Goal: Information Seeking & Learning: Learn about a topic

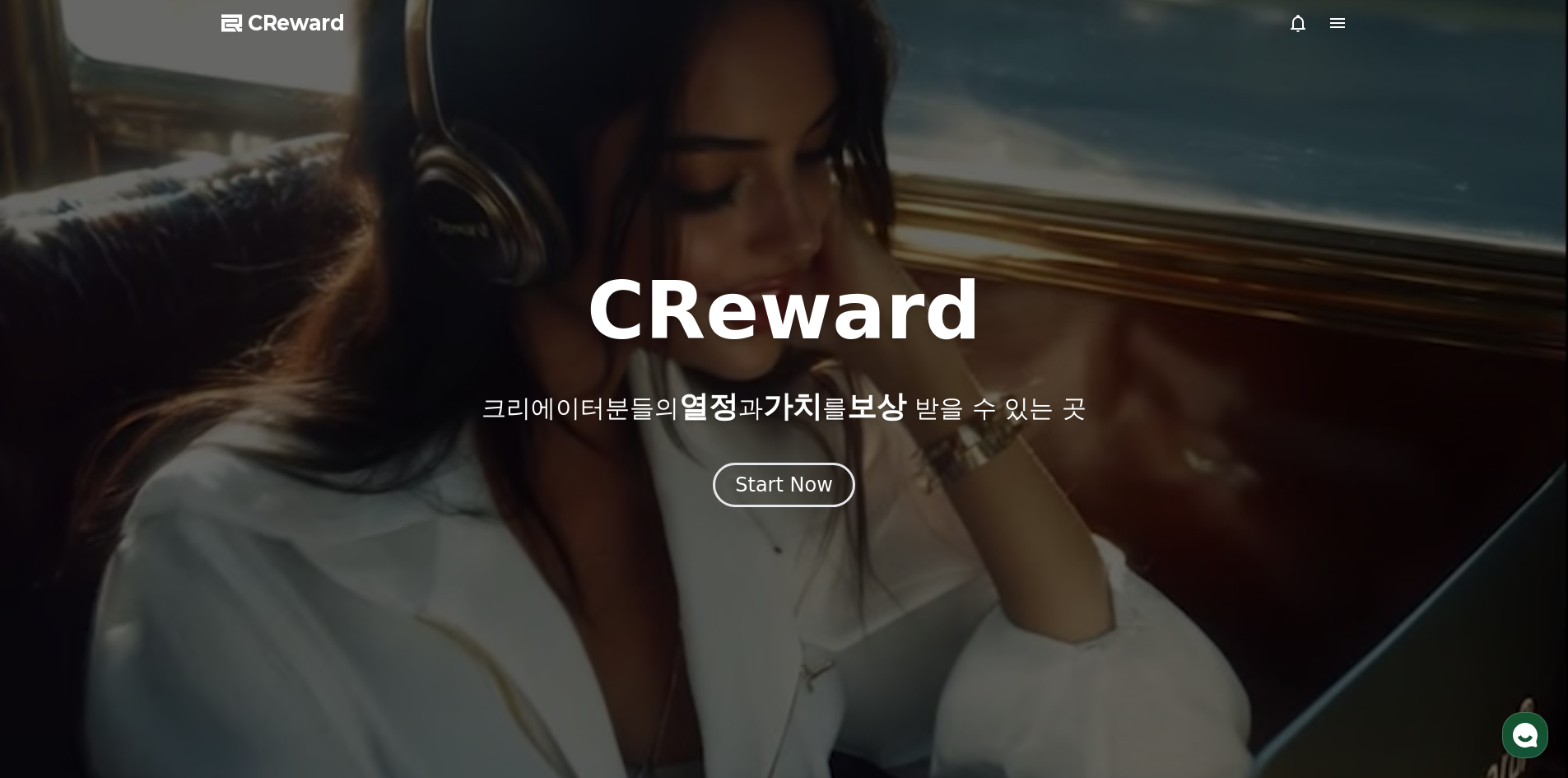
click at [760, 505] on button "Start Now" at bounding box center [784, 485] width 142 height 44
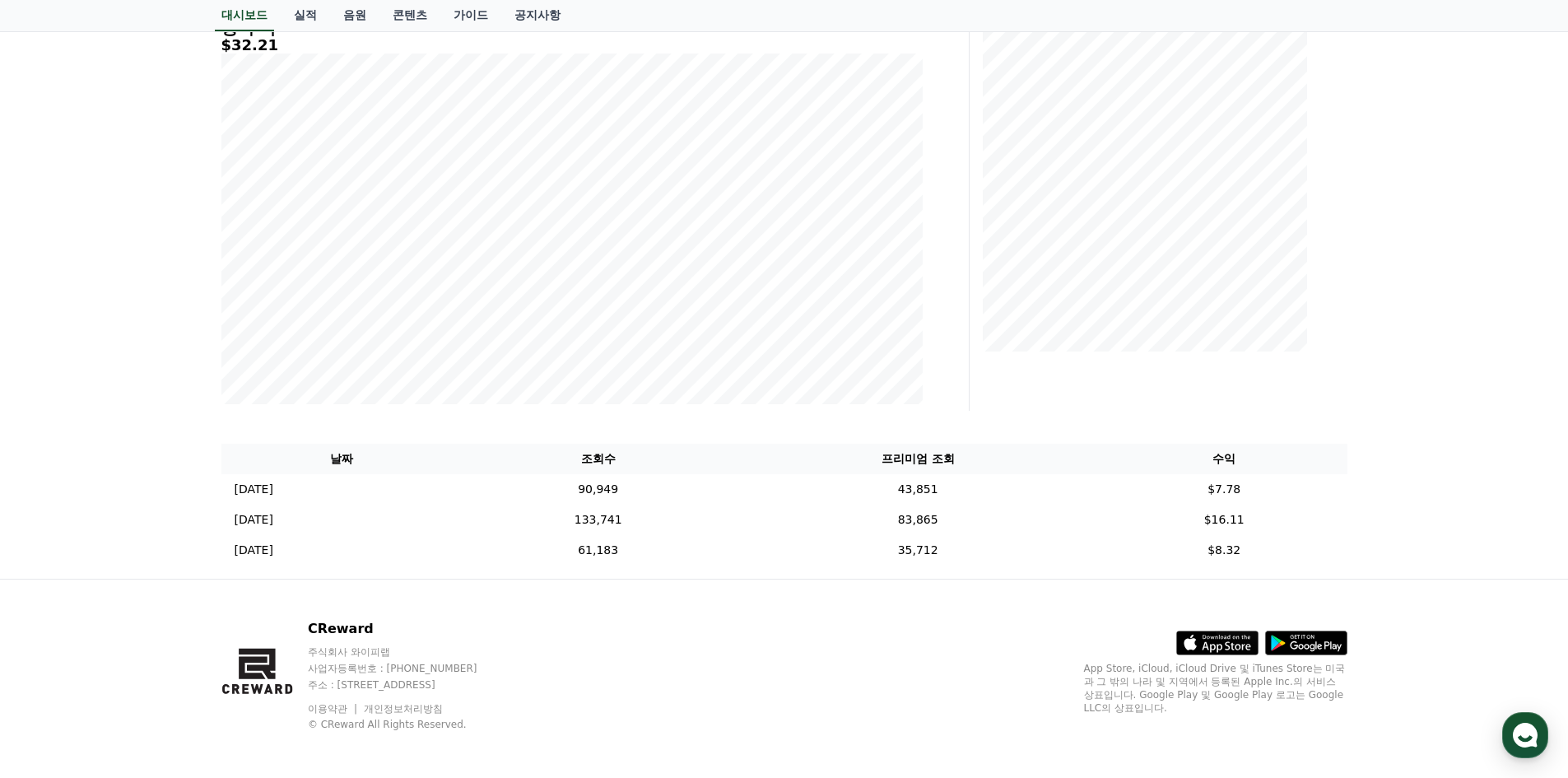
scroll to position [252, 0]
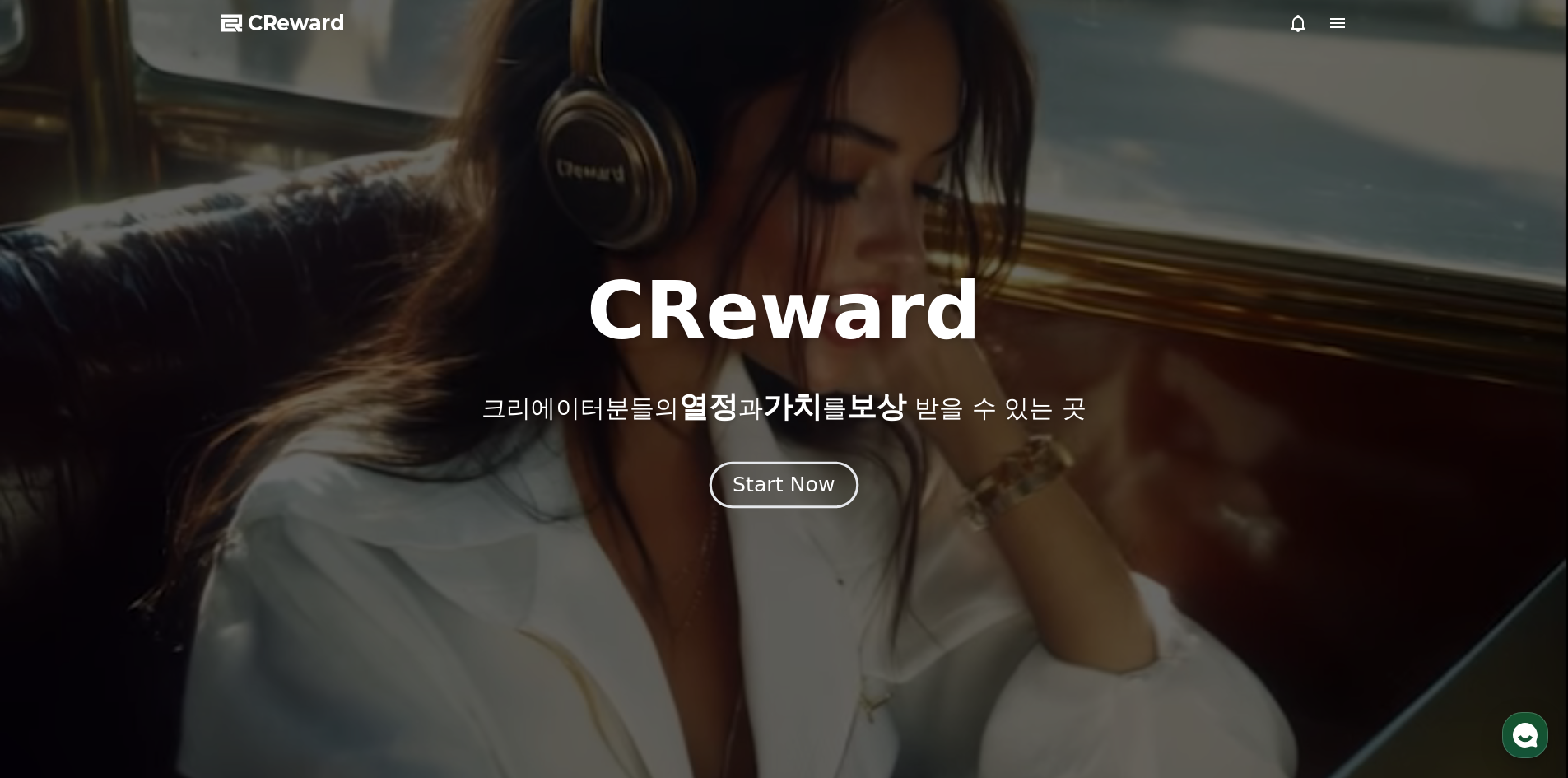
click at [832, 478] on button "Start Now" at bounding box center [784, 485] width 149 height 47
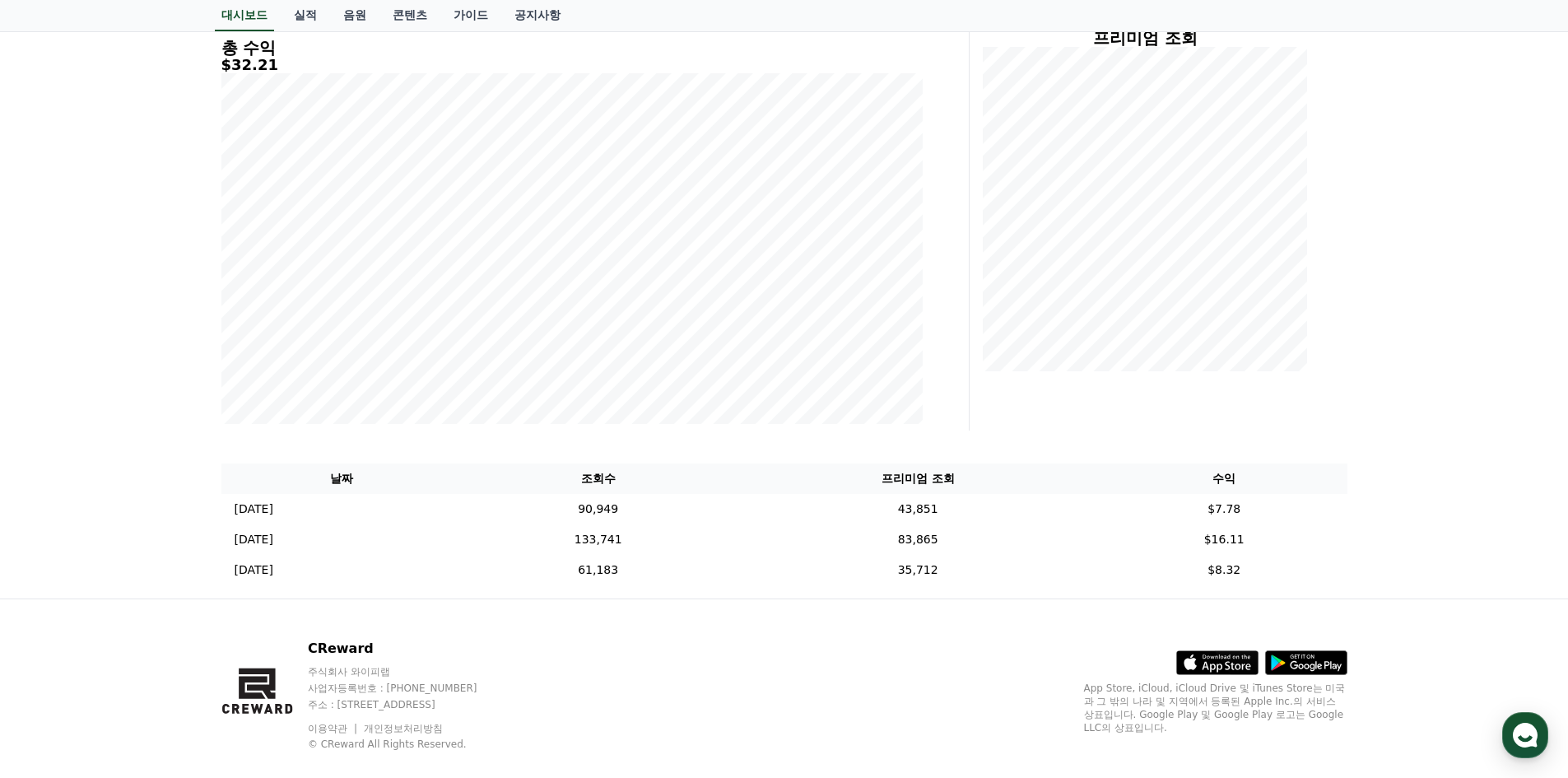
scroll to position [247, 0]
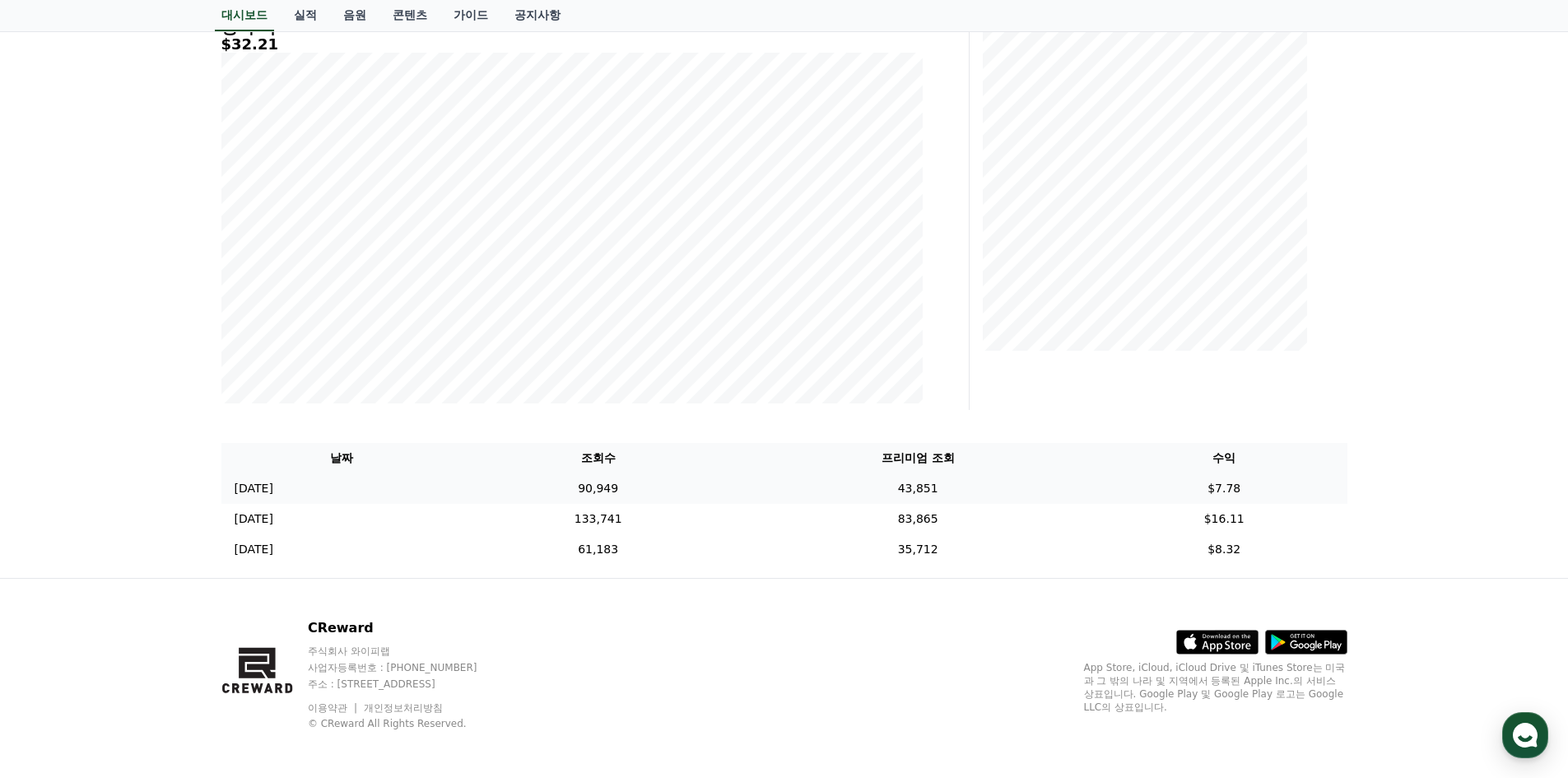
click at [652, 480] on td "90,949" at bounding box center [598, 488] width 273 height 31
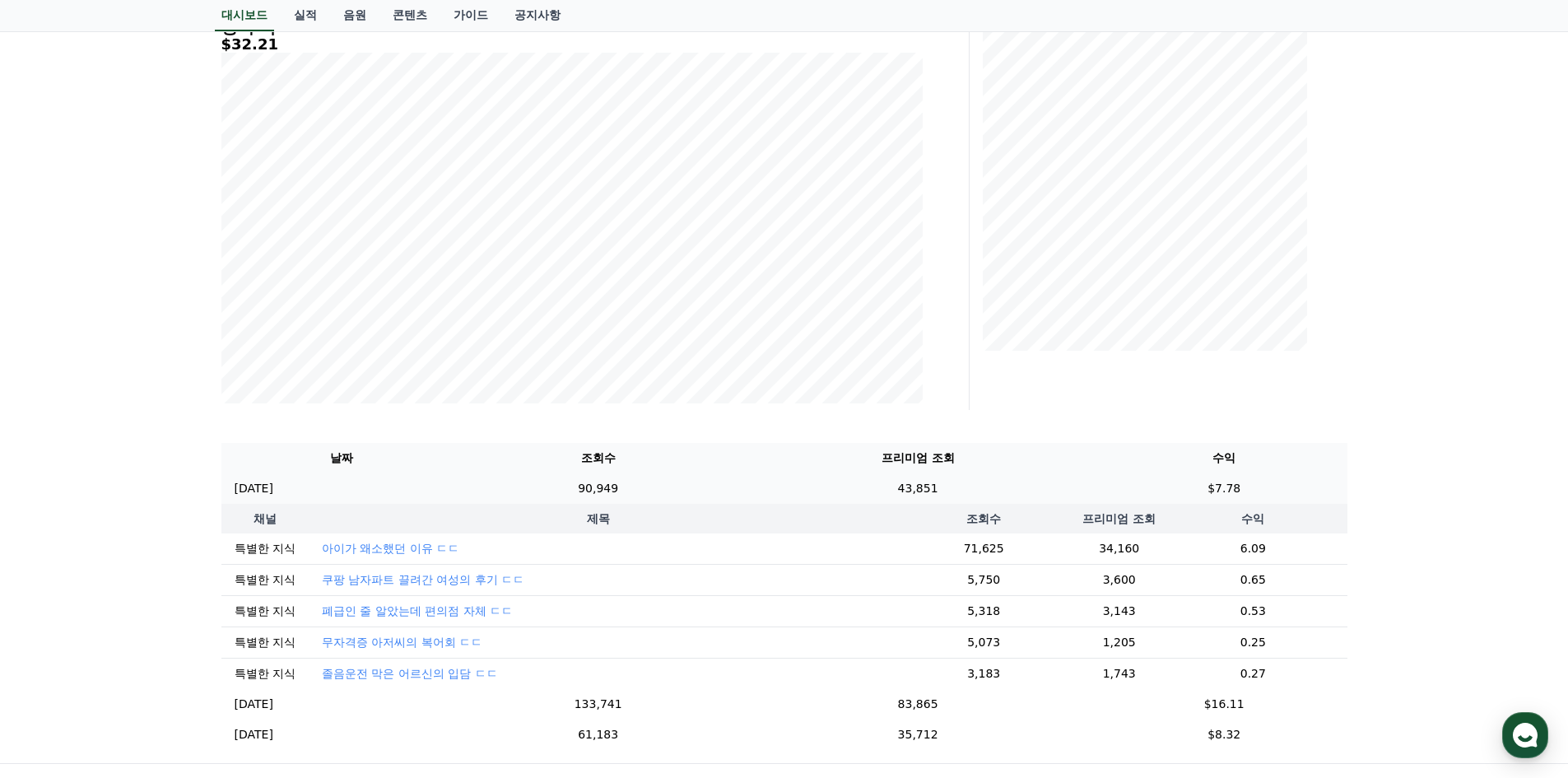
click at [661, 488] on td "90,949" at bounding box center [598, 488] width 273 height 31
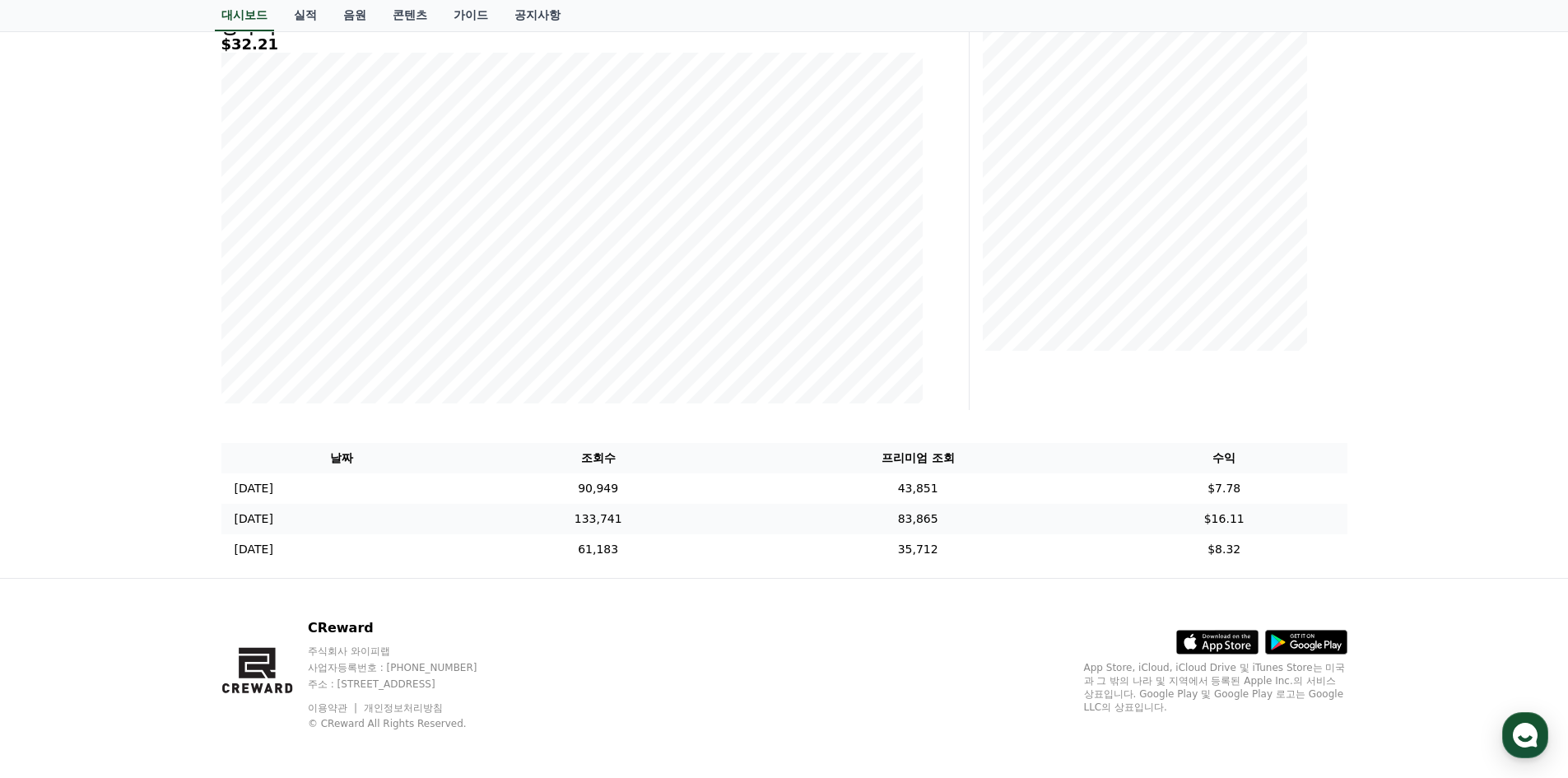
click at [666, 525] on td "133,741" at bounding box center [598, 518] width 273 height 31
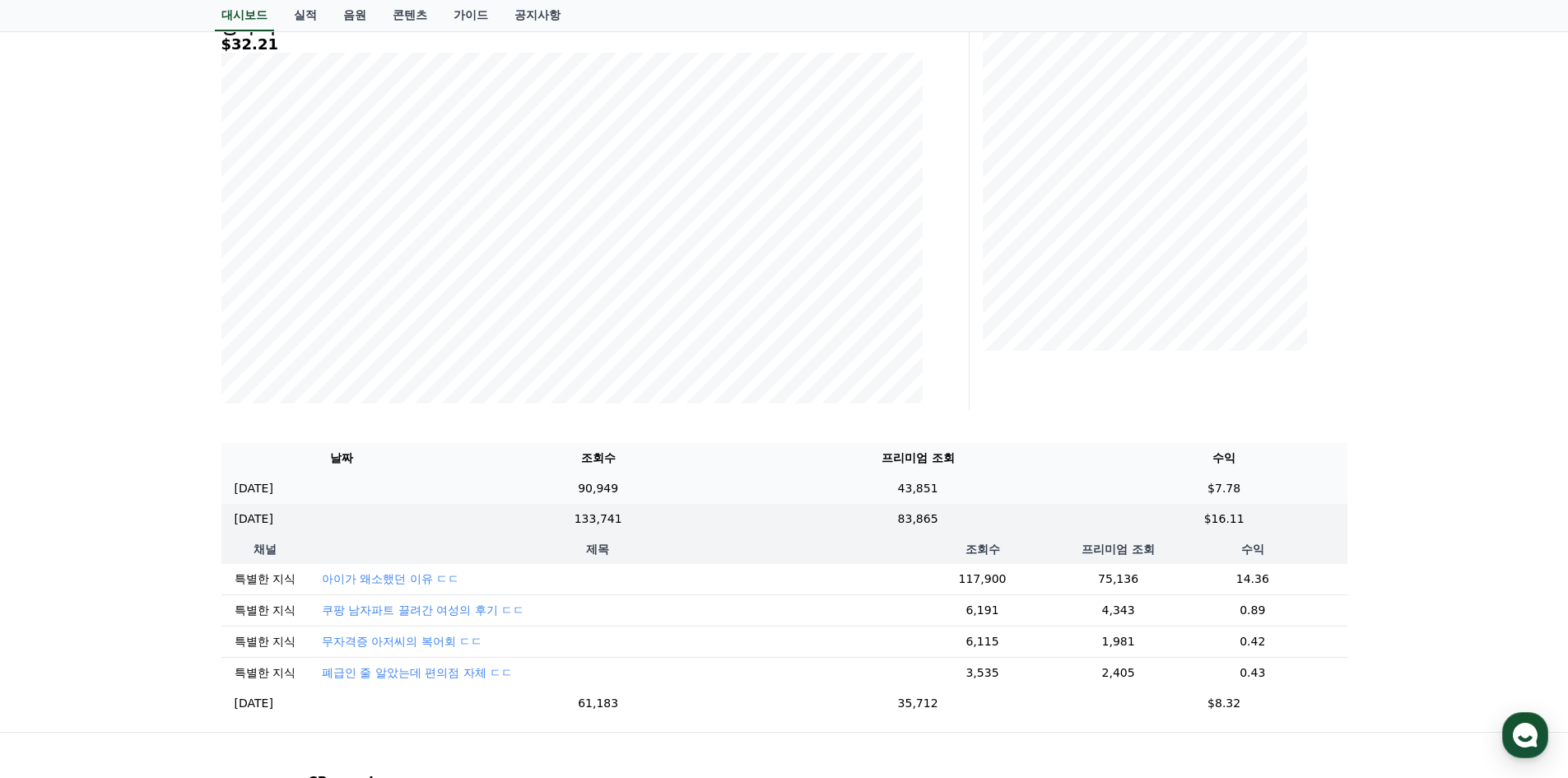
click at [661, 502] on td "90,949" at bounding box center [598, 488] width 273 height 31
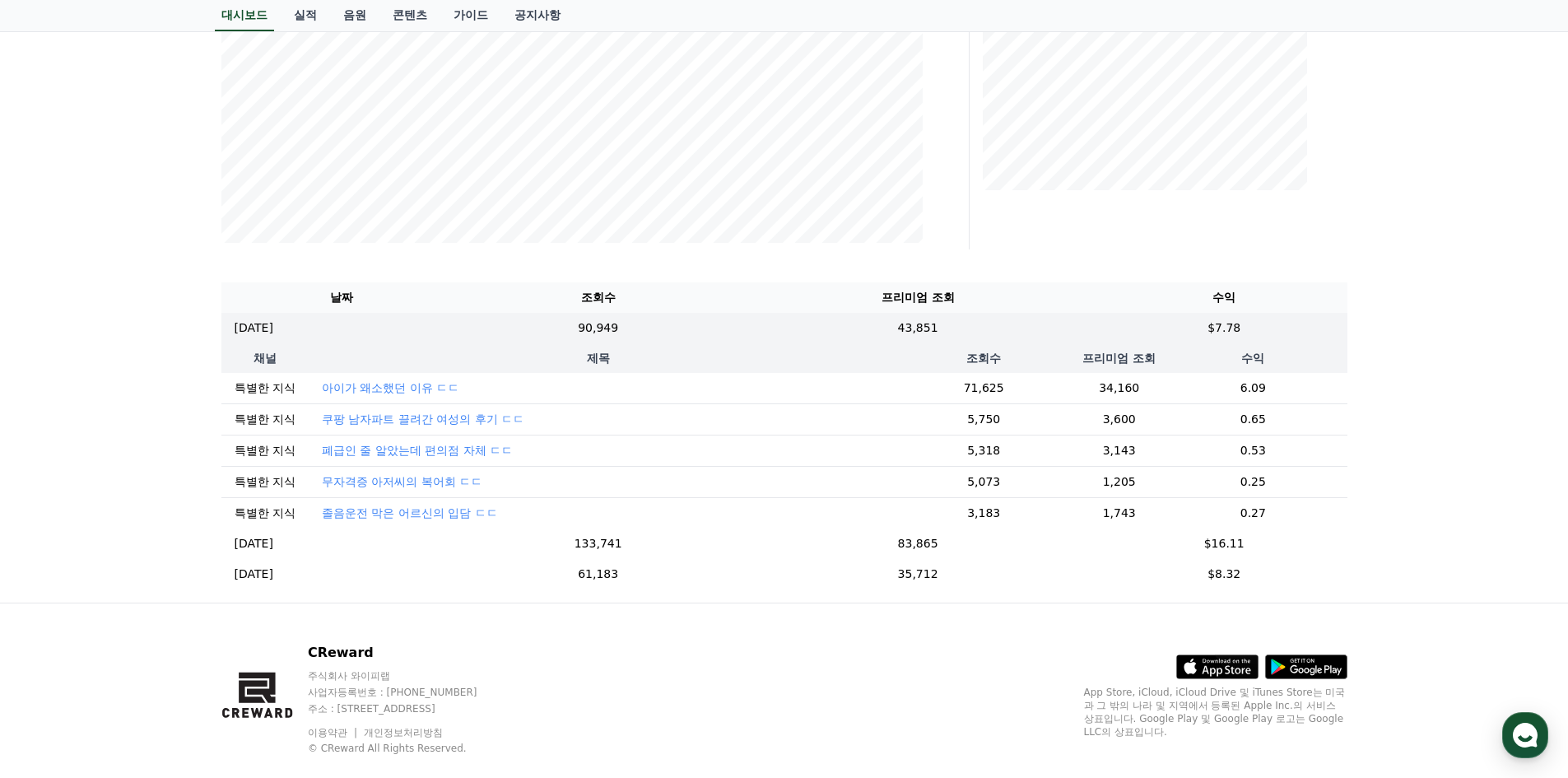
scroll to position [412, 0]
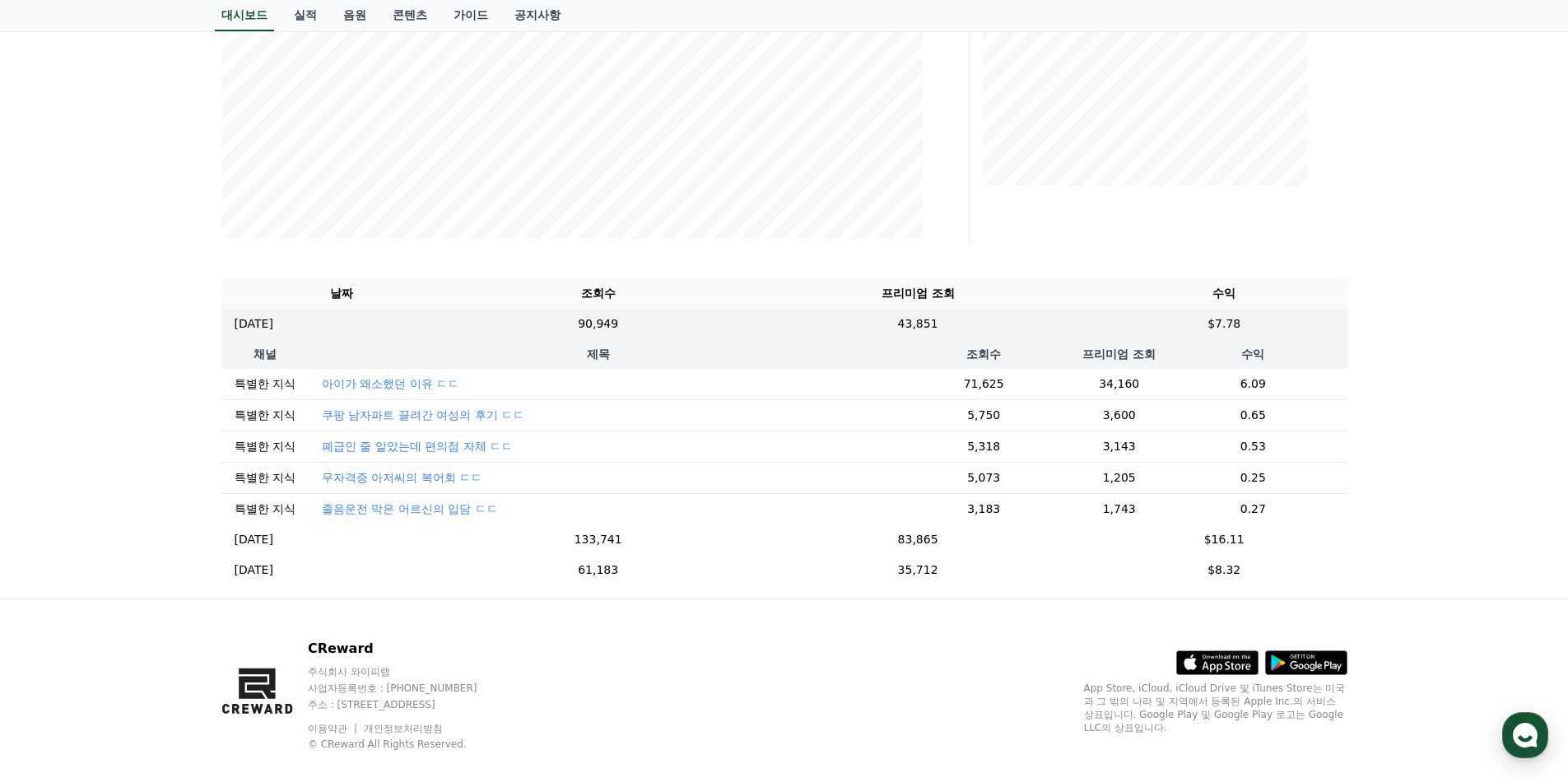
drag, startPoint x: 1256, startPoint y: 411, endPoint x: 1260, endPoint y: 423, distance: 12.6
click at [1253, 406] on td "0.65" at bounding box center [1253, 415] width 188 height 32
drag, startPoint x: 1265, startPoint y: 431, endPoint x: 1231, endPoint y: 418, distance: 36.4
click at [1234, 419] on tbody "특별한 지식 아이가 왜소했던 이유 ㄷㄷ 71,625 34,160 6.09 특별한 지식 쿠팡 남자파트 끌려간 여성의 후기 ㄷㄷ 5,750 3,6…" at bounding box center [784, 447] width 1127 height 156
drag, startPoint x: 1433, startPoint y: 568, endPoint x: 1450, endPoint y: 563, distance: 17.7
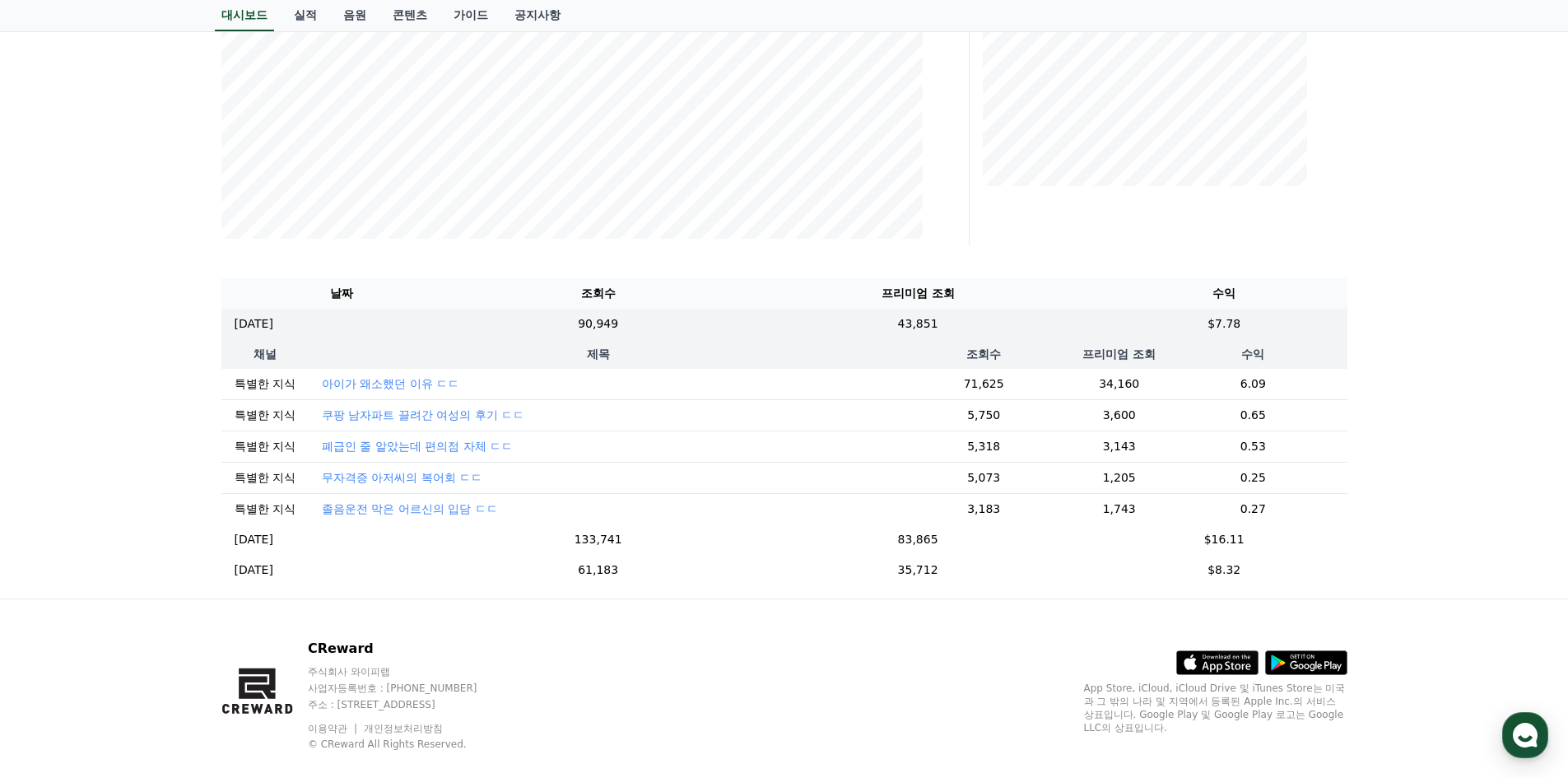
click at [1433, 570] on div "**********" at bounding box center [784, 150] width 1568 height 896
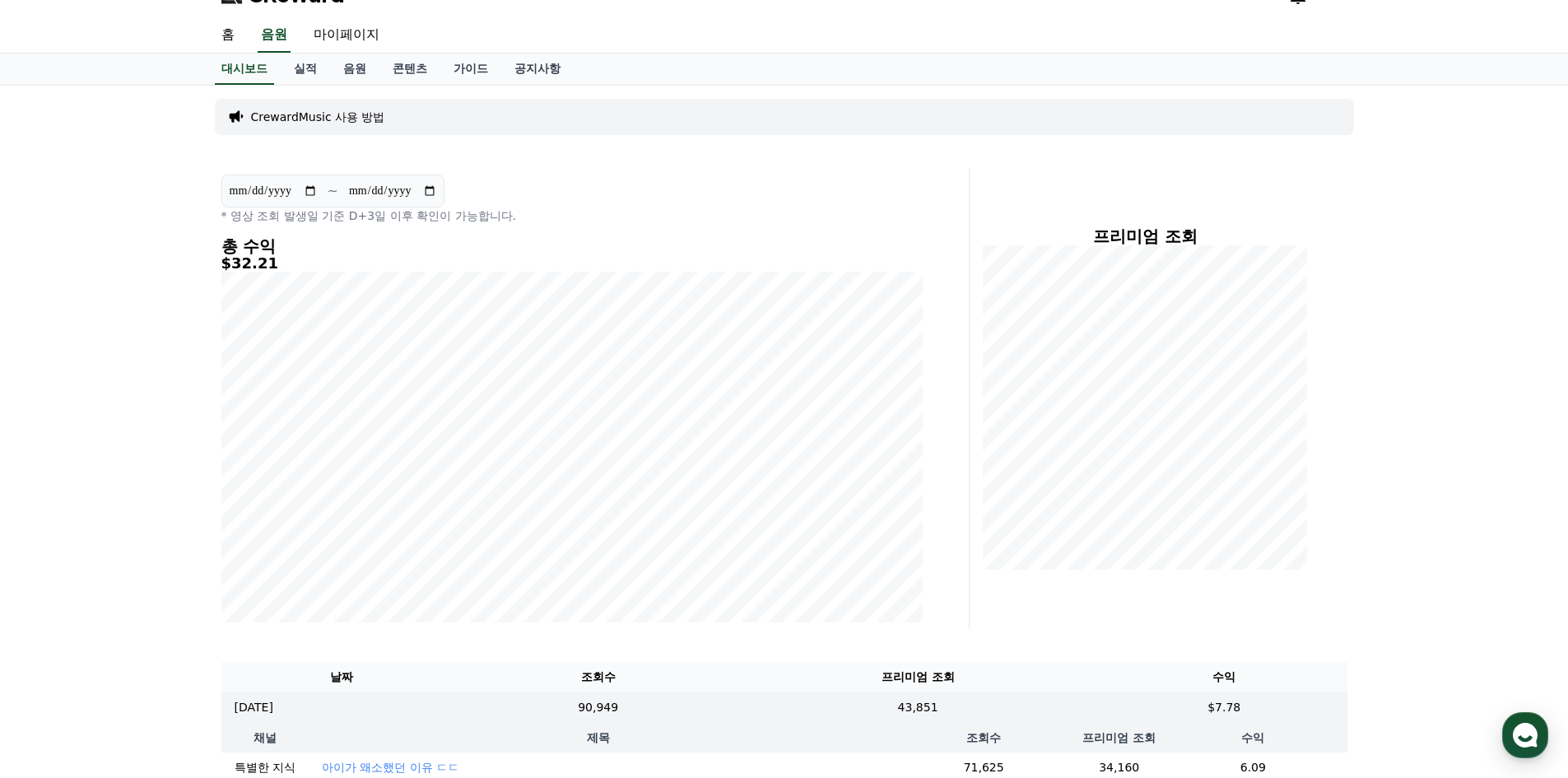
scroll to position [0, 0]
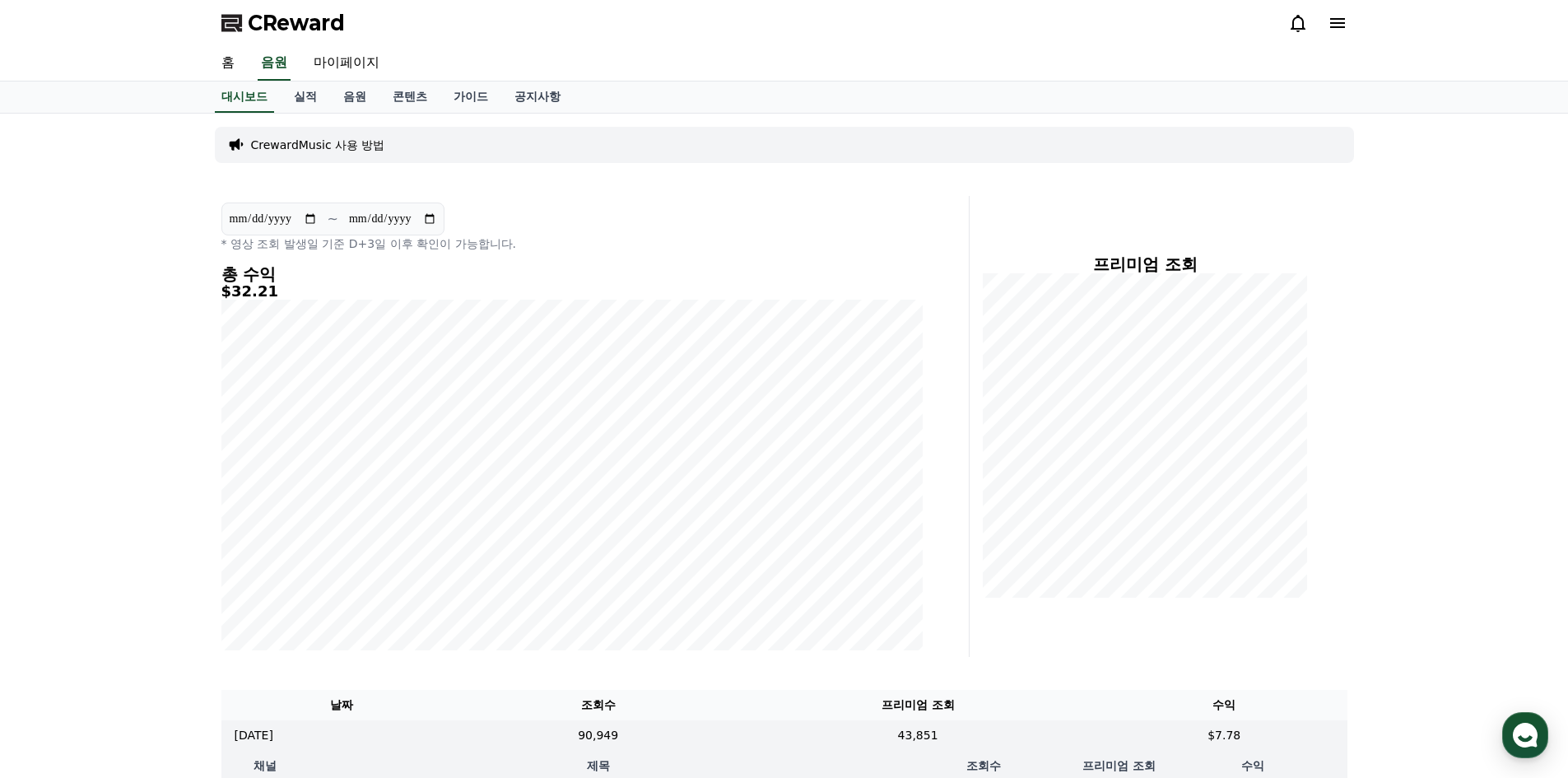
drag, startPoint x: 1461, startPoint y: 584, endPoint x: 928, endPoint y: -72, distance: 845.2
